Goal: Communication & Community: Participate in discussion

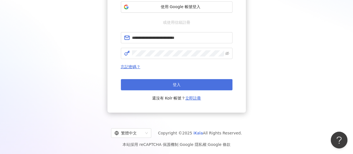
click at [180, 86] on span "登入" at bounding box center [177, 84] width 8 height 4
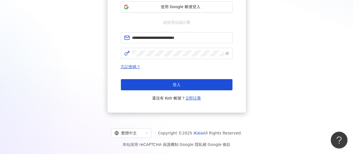
scroll to position [26, 0]
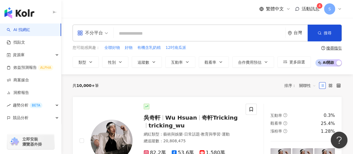
click at [307, 7] on span "活動訊息" at bounding box center [311, 8] width 18 height 5
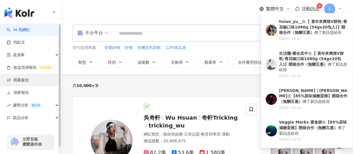
click at [23, 79] on link "商案媒合" at bounding box center [18, 80] width 22 height 6
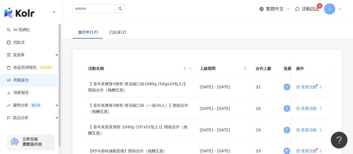
scroll to position [56, 0]
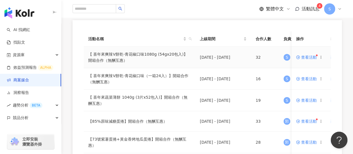
click at [308, 55] on span "查看活動" at bounding box center [306, 57] width 21 height 4
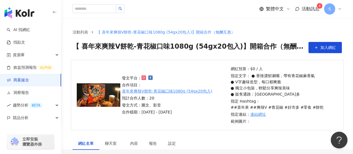
scroll to position [112, 0]
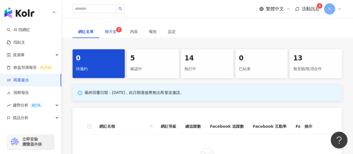
click at [114, 33] on span "聊天室 2" at bounding box center [112, 32] width 14 height 4
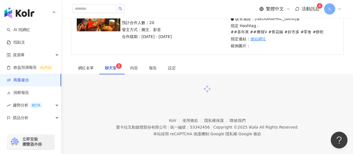
scroll to position [112, 0]
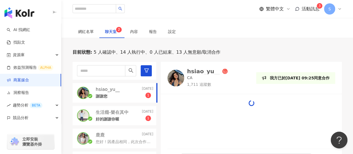
click at [115, 117] on p "好的謝謝你喔" at bounding box center [107, 119] width 23 height 6
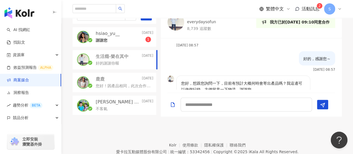
scroll to position [240, 0]
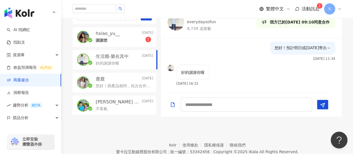
click at [117, 35] on p "hsiao_yu__" at bounding box center [108, 33] width 24 height 6
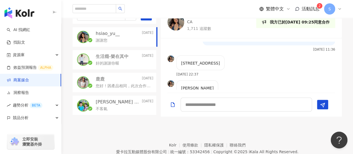
scroll to position [308, 0]
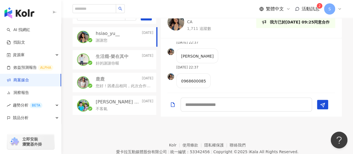
click at [118, 53] on p "生活癮-樂在其中" at bounding box center [112, 56] width 33 height 6
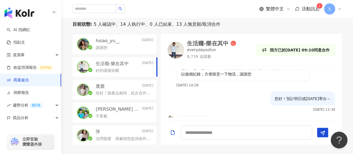
scroll to position [56, 0]
